Goal: Information Seeking & Learning: Learn about a topic

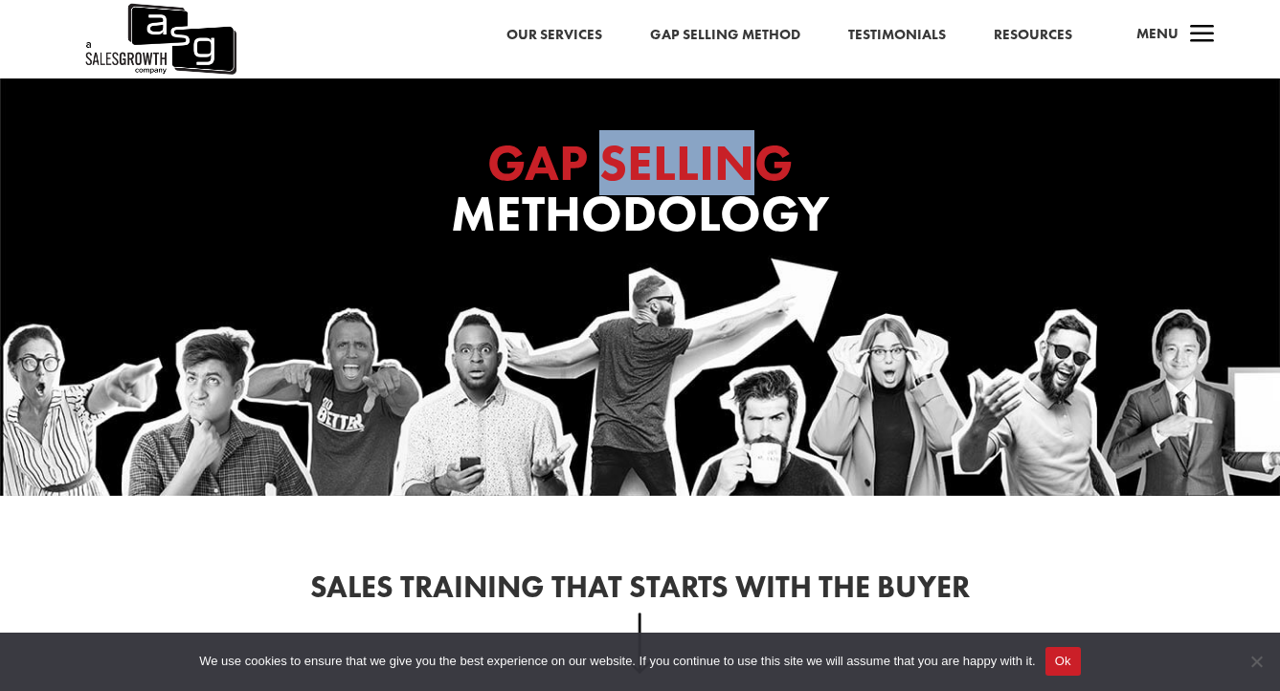
drag, startPoint x: 619, startPoint y: 170, endPoint x: 773, endPoint y: 179, distance: 153.4
click at [773, 179] on span "GAP SELLING" at bounding box center [639, 162] width 305 height 65
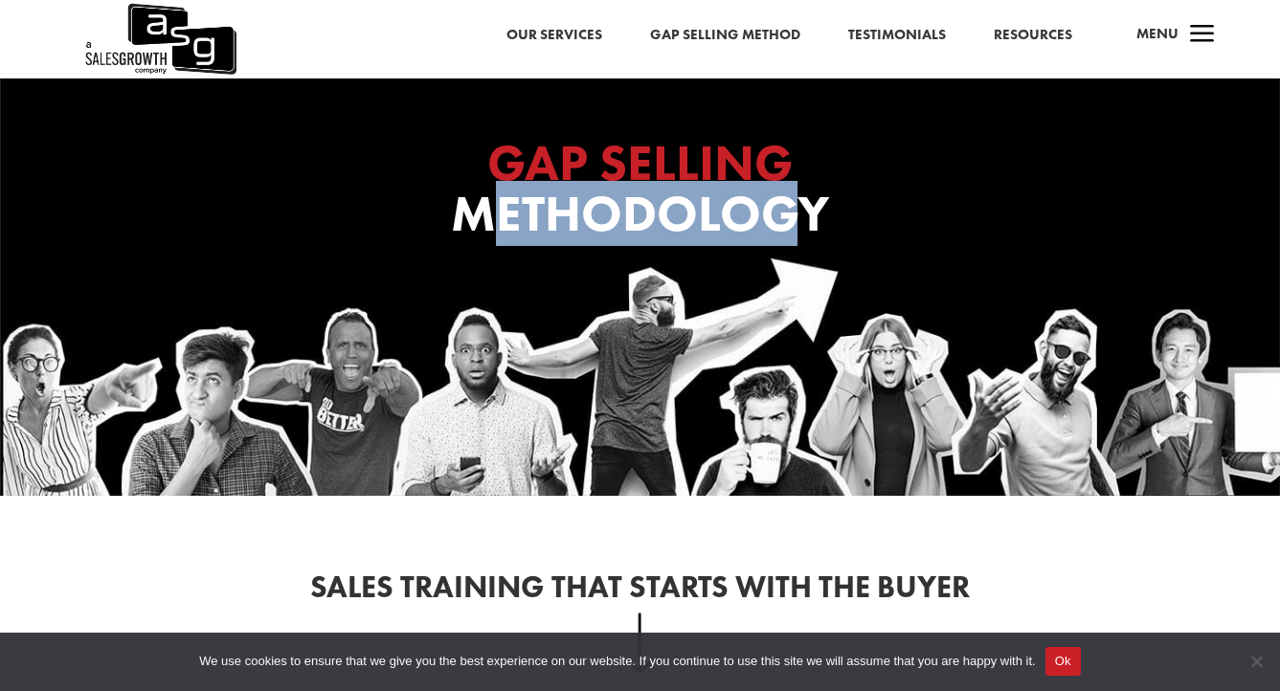
drag, startPoint x: 494, startPoint y: 185, endPoint x: 795, endPoint y: 240, distance: 305.7
click at [795, 240] on h1 "GAP SELLING Methodology" at bounding box center [641, 193] width 766 height 111
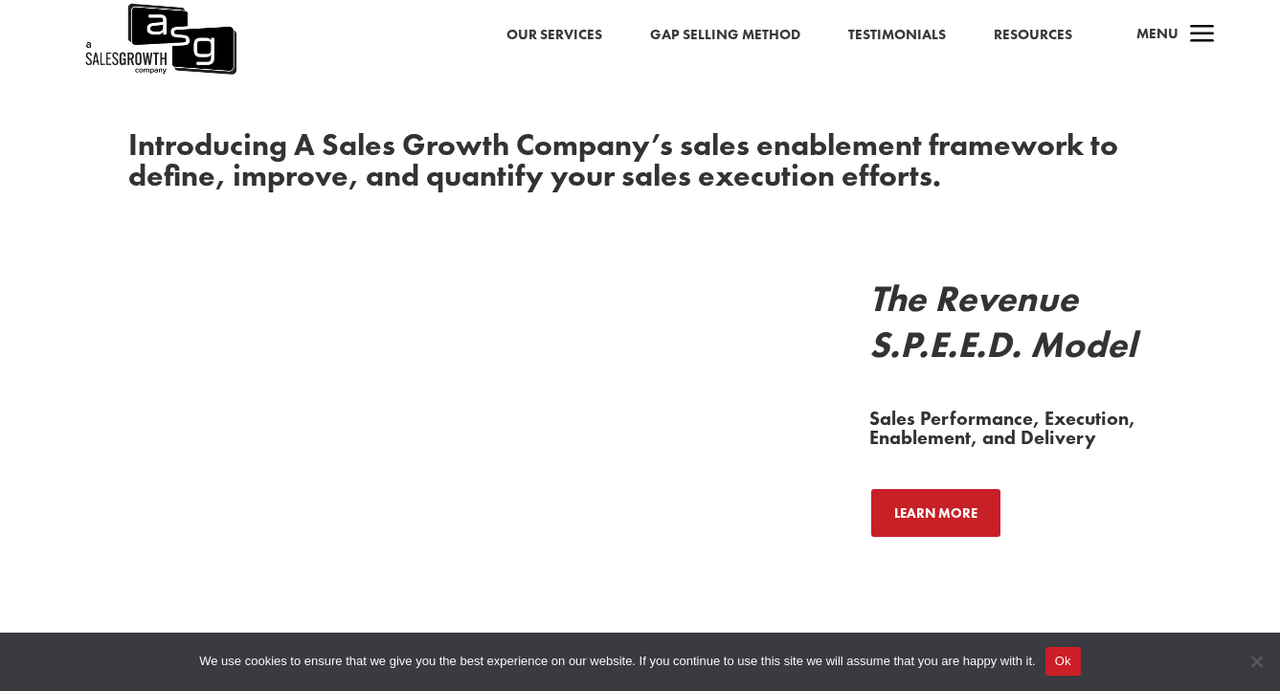
scroll to position [1571, 0]
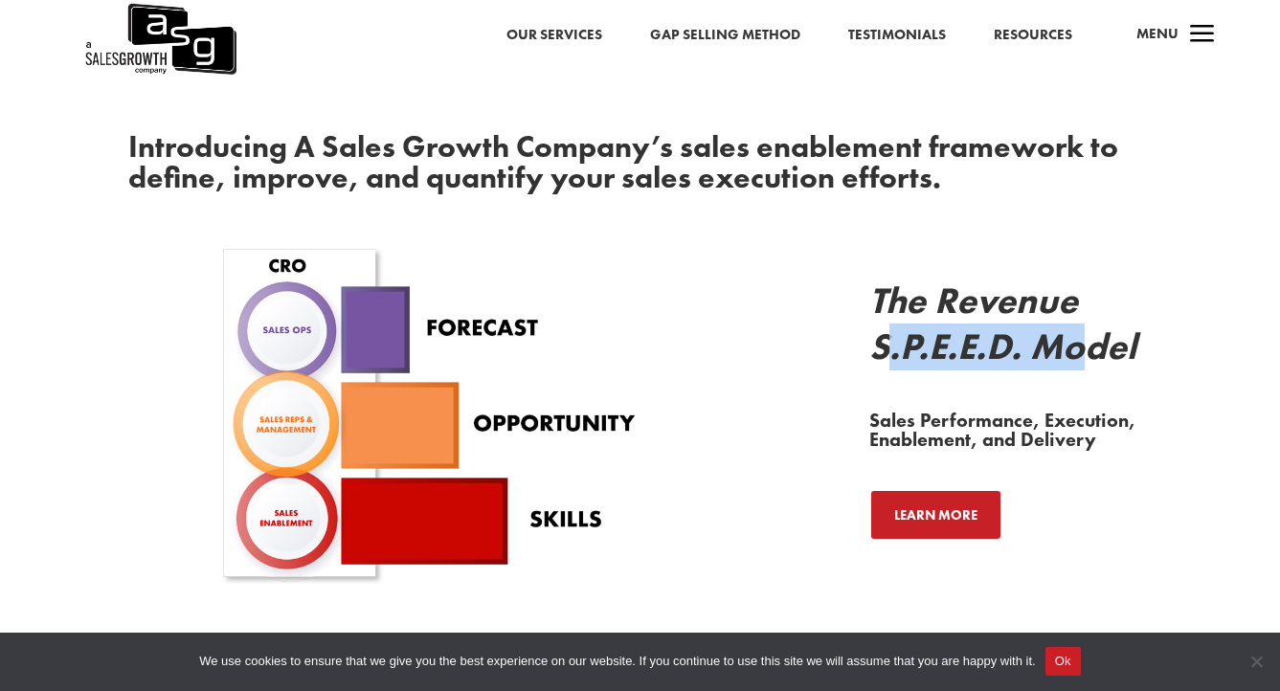
drag, startPoint x: 883, startPoint y: 361, endPoint x: 1081, endPoint y: 361, distance: 198.2
click at [1081, 361] on h2 "The Revenue S.P.E.E.D. Model" at bounding box center [1036, 329] width 334 height 101
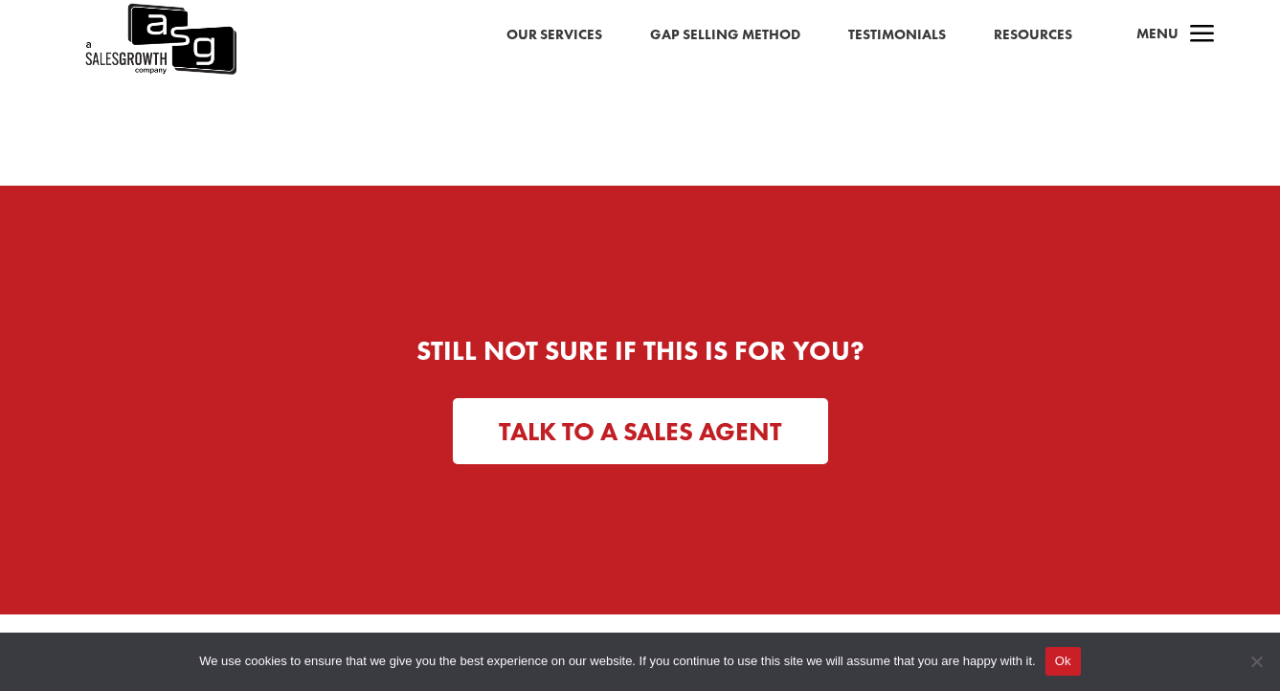
scroll to position [7238, 0]
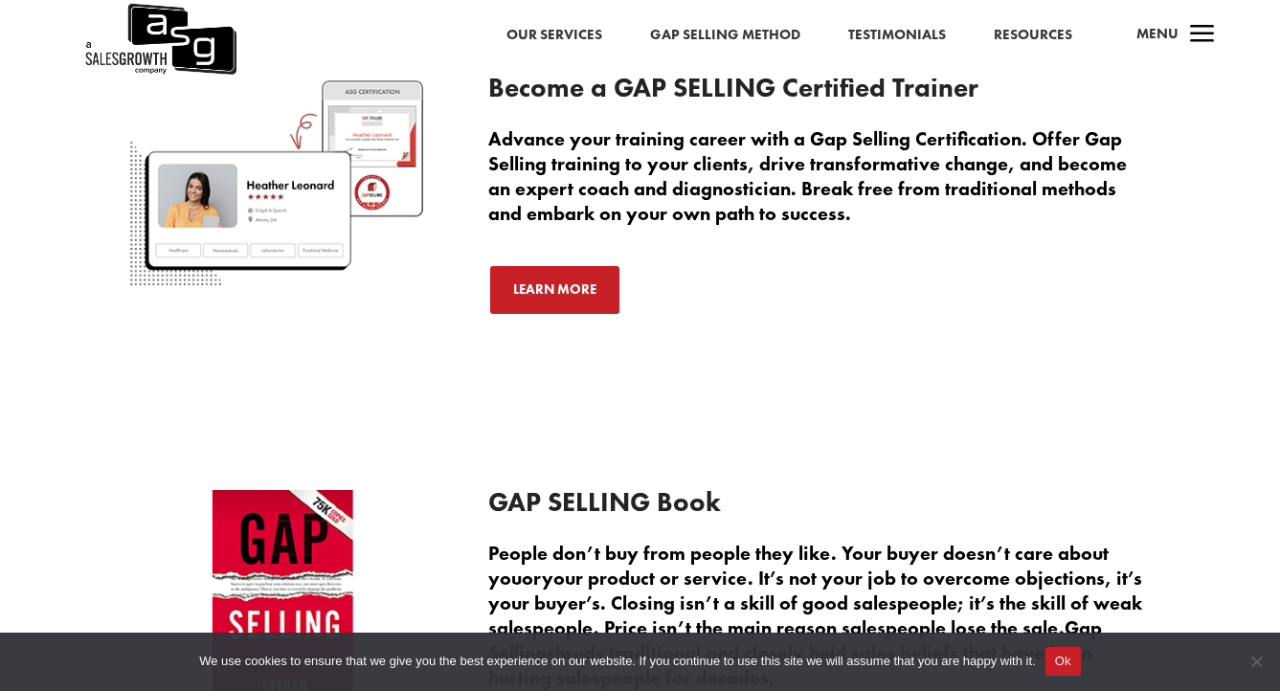
click at [796, 237] on div "Become a GAP SELLING Certified Trainer Advance your training career with a Gap …" at bounding box center [820, 195] width 664 height 241
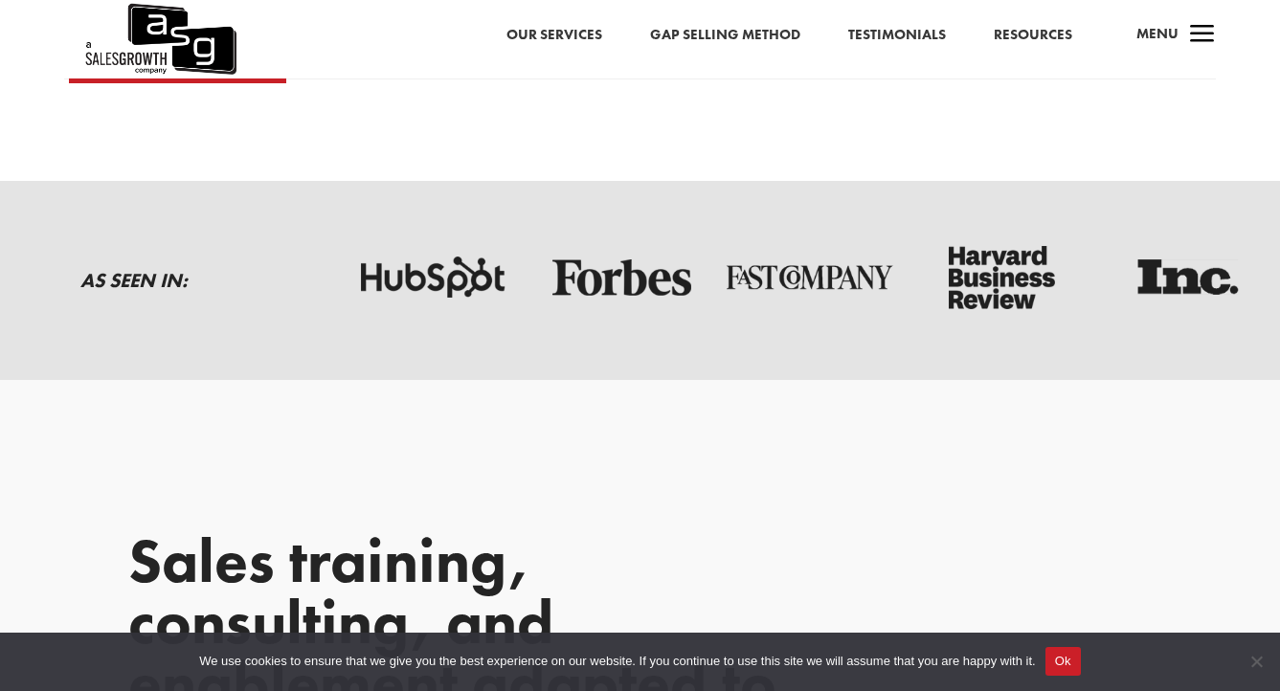
scroll to position [2135, 0]
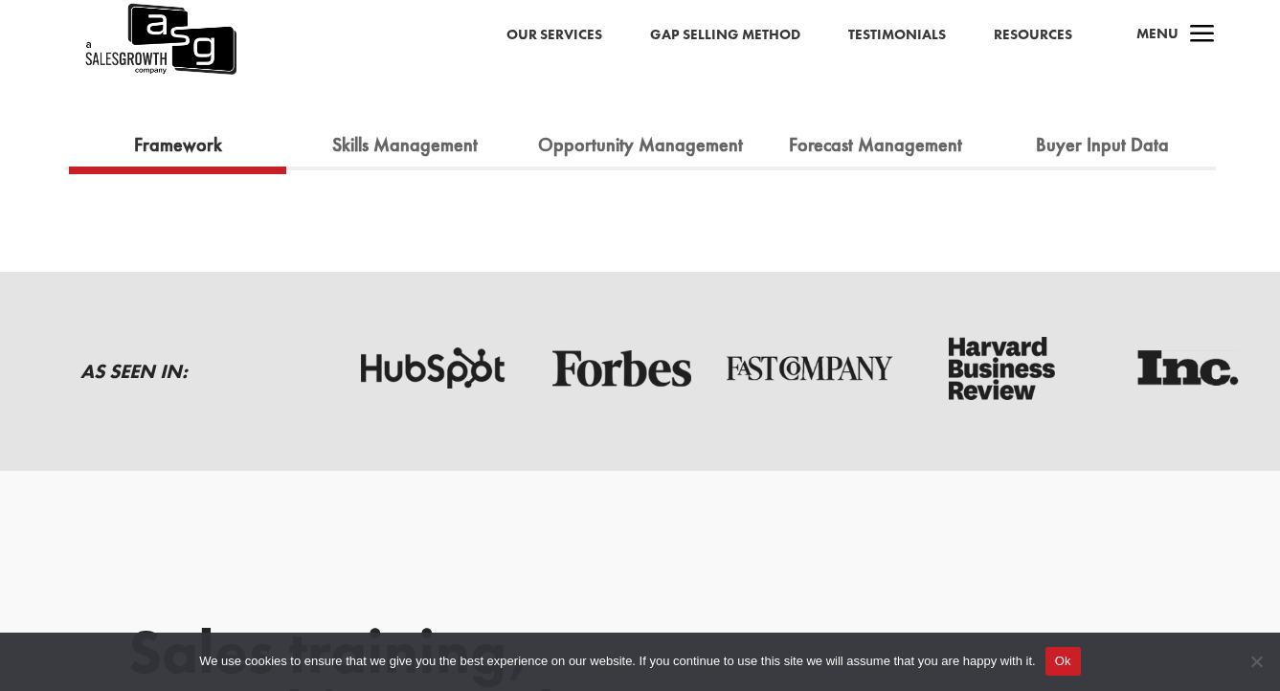
drag, startPoint x: 477, startPoint y: 365, endPoint x: 609, endPoint y: 432, distance: 148.2
click at [609, 432] on div "As Seen In:" at bounding box center [640, 371] width 1280 height 137
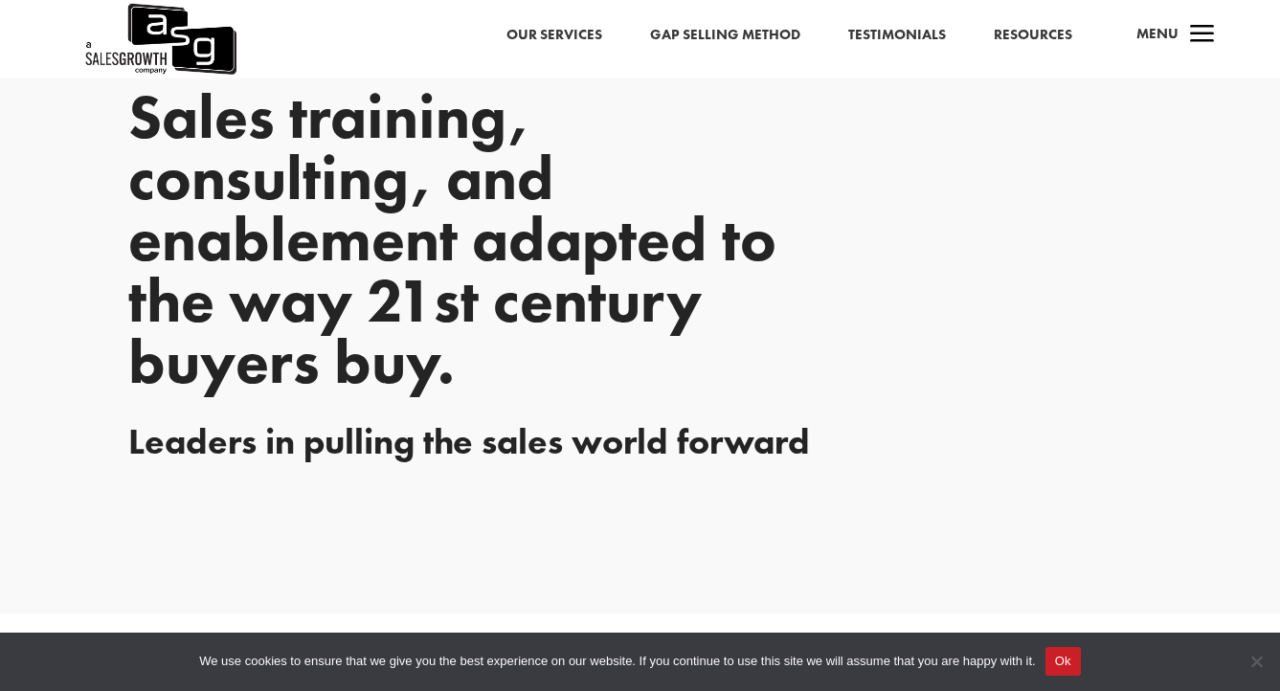
scroll to position [2686, 0]
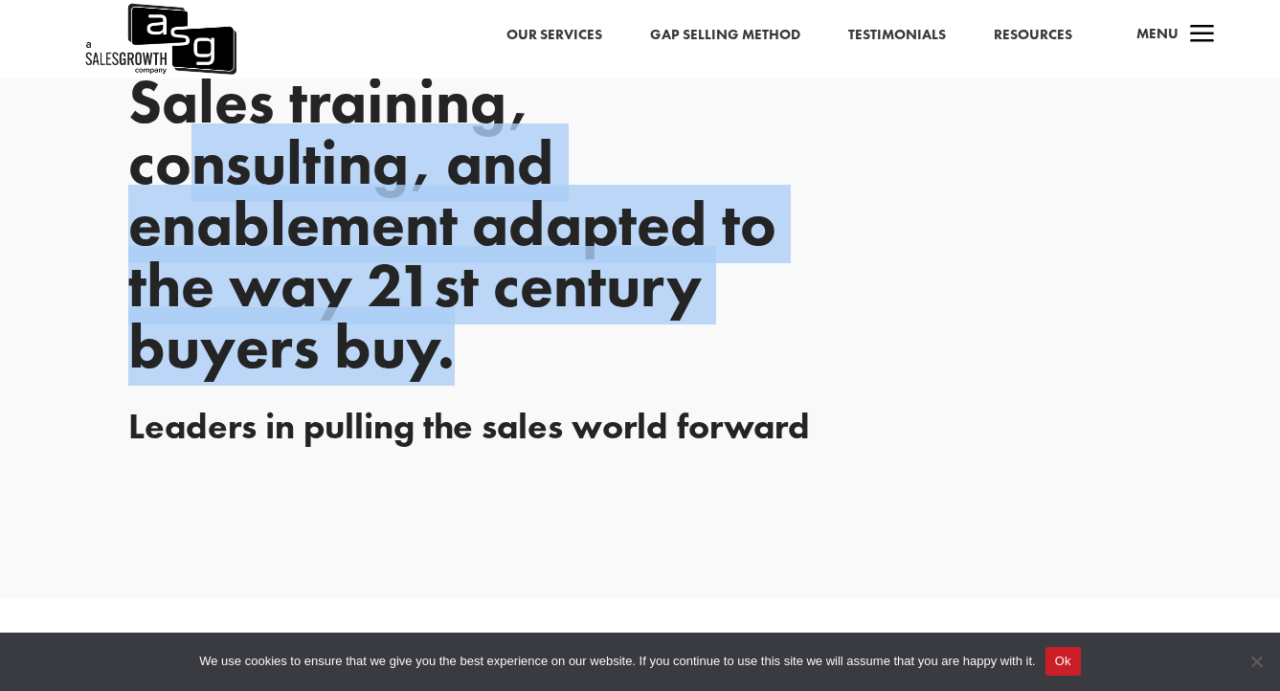
drag, startPoint x: 209, startPoint y: 156, endPoint x: 449, endPoint y: 371, distance: 322.1
click at [449, 371] on p "Sales training, consulting, and enablement adapted to the way 21st century buye…" at bounding box center [487, 224] width 718 height 306
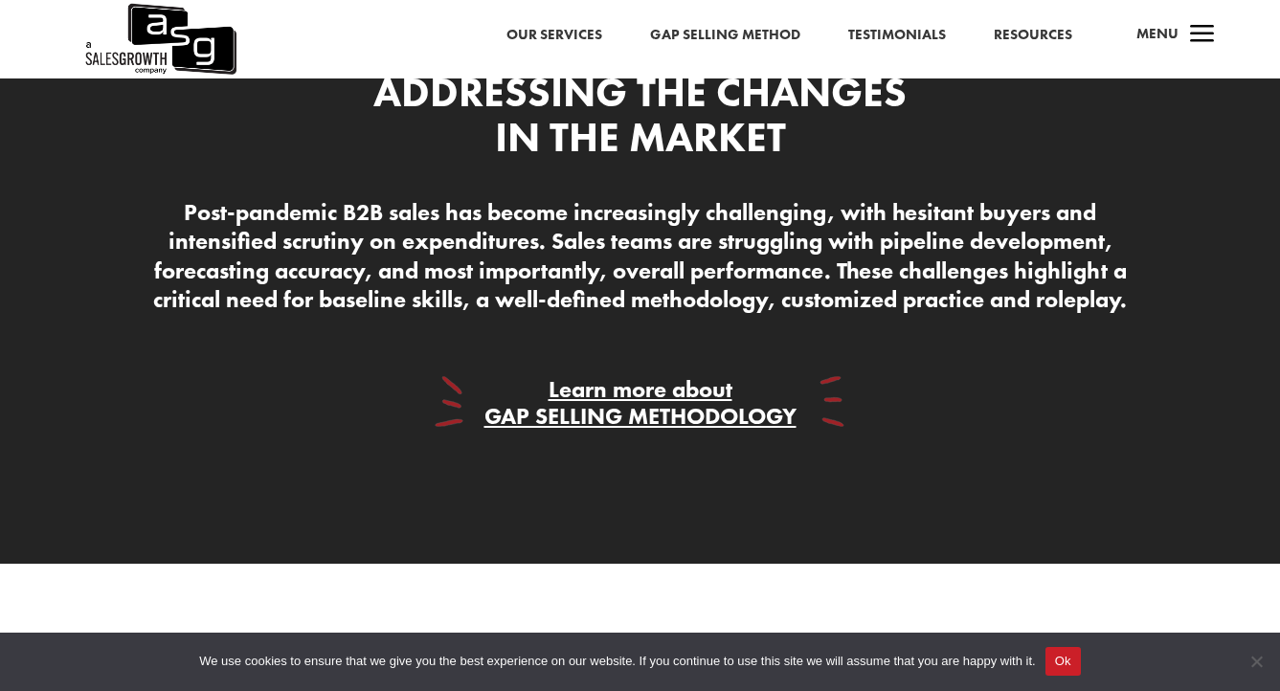
scroll to position [4636, 0]
